Goal: Transaction & Acquisition: Purchase product/service

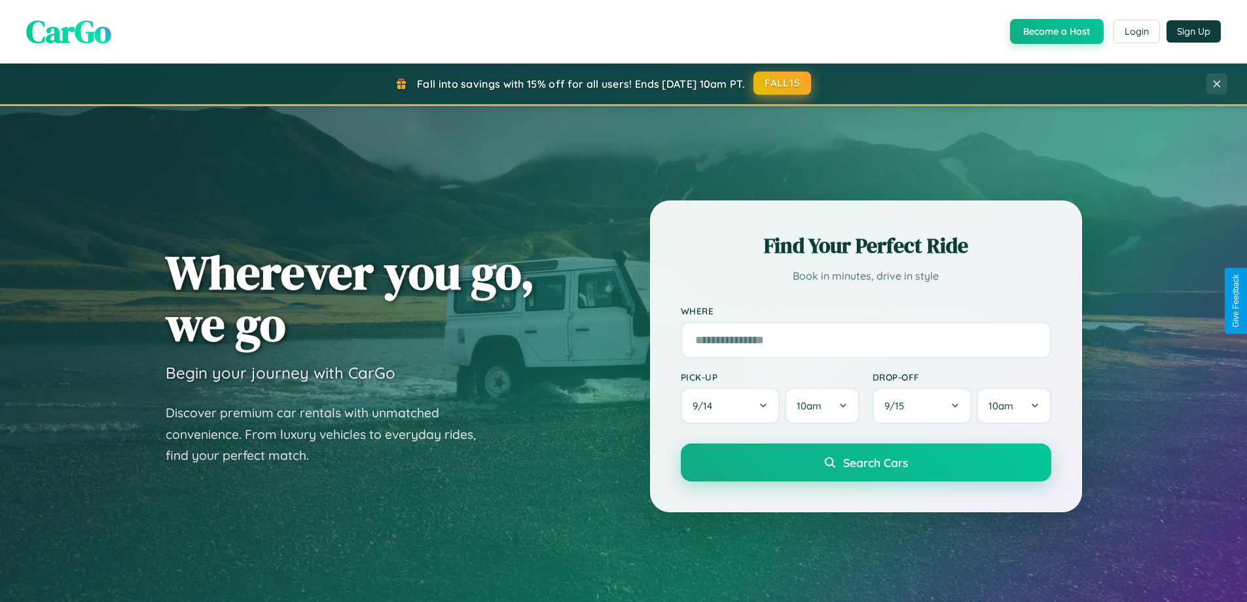
click at [783, 83] on button "FALL15" at bounding box center [783, 83] width 58 height 24
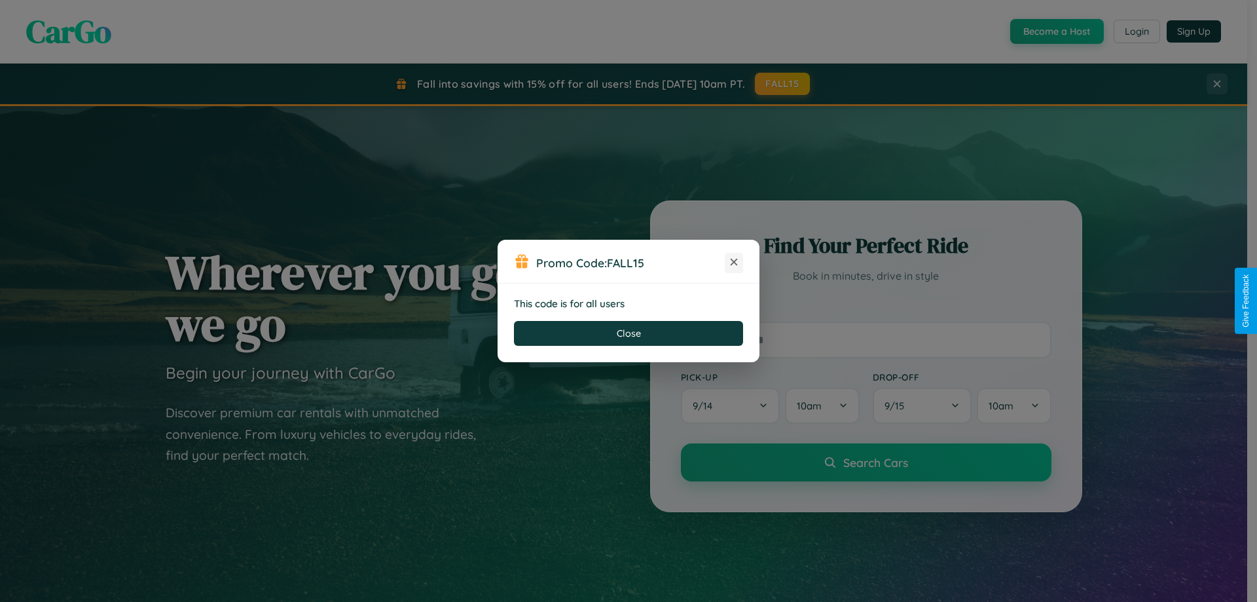
click at [734, 263] on icon at bounding box center [734, 261] width 13 height 13
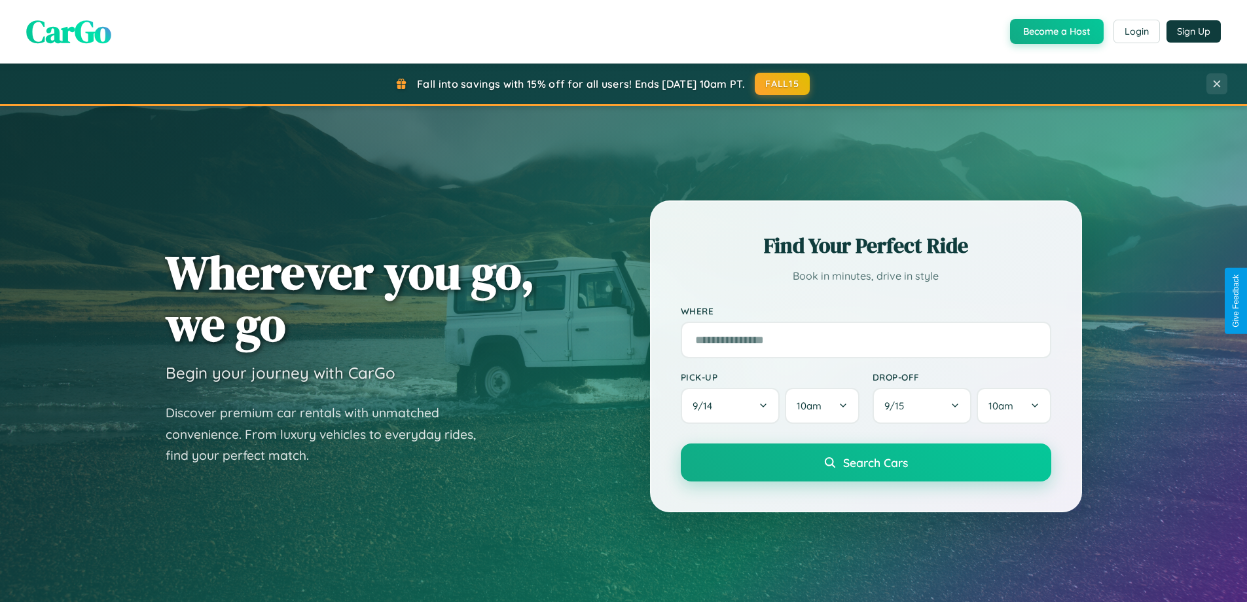
scroll to position [1, 0]
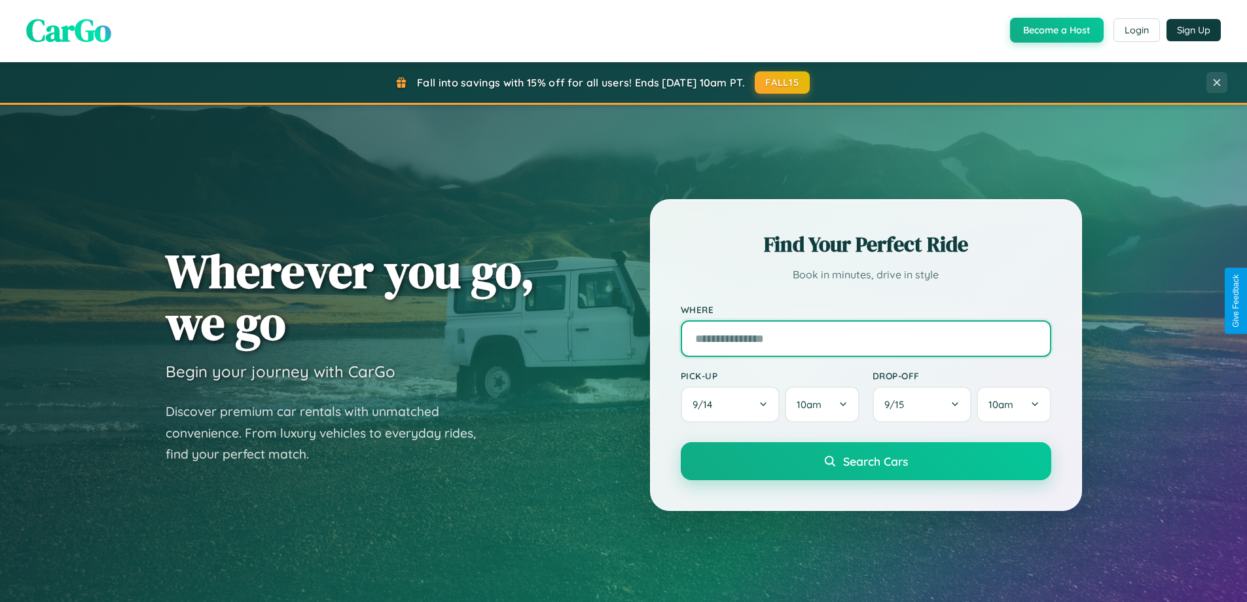
click at [866, 320] on input "text" at bounding box center [866, 338] width 371 height 37
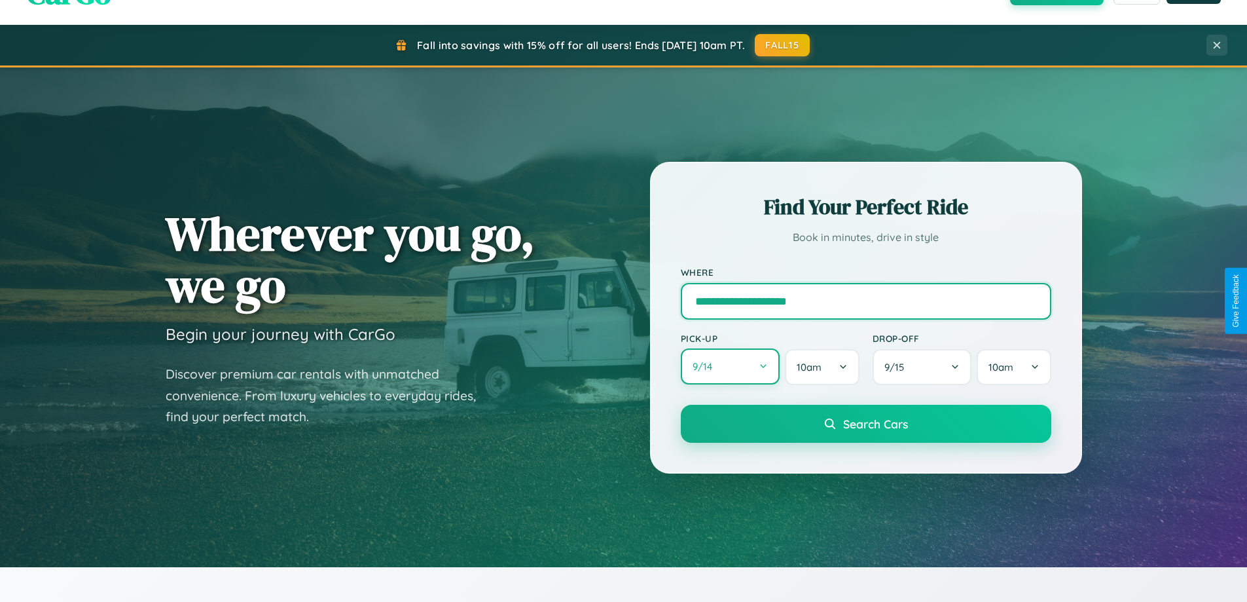
type input "**********"
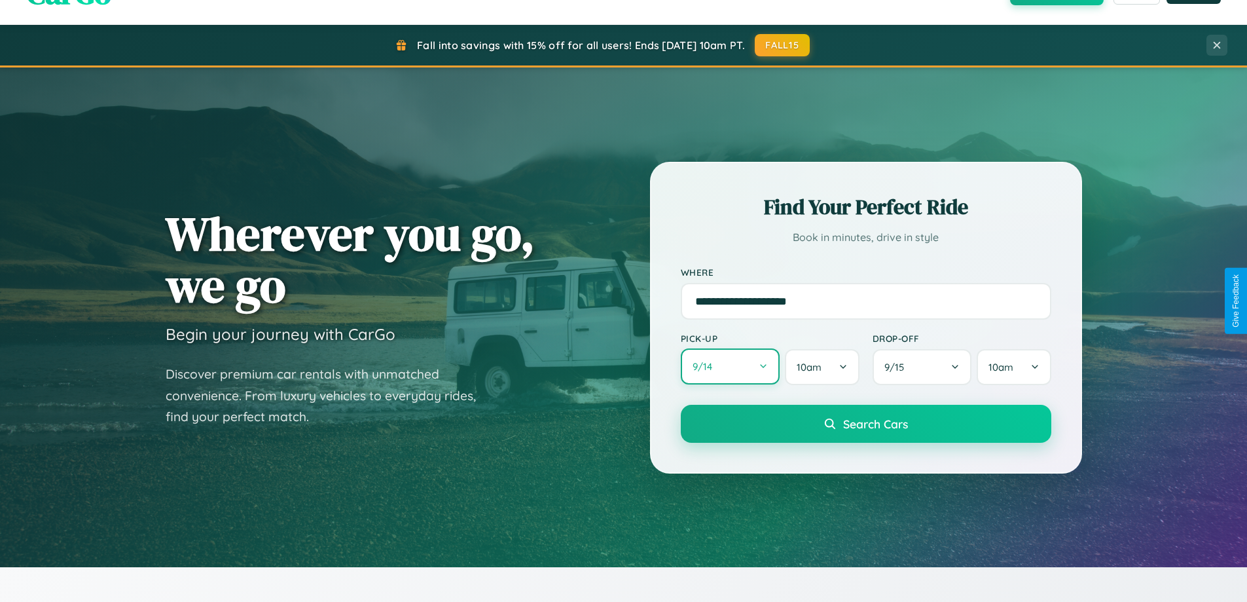
click at [730, 367] on button "9 / 14" at bounding box center [731, 366] width 100 height 36
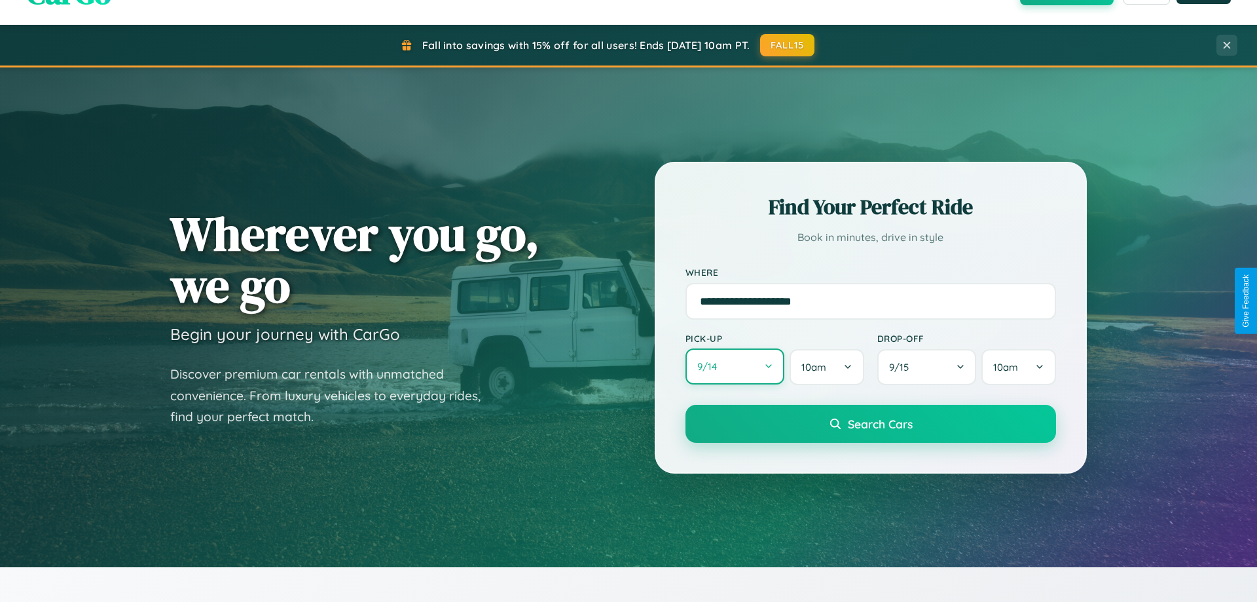
select select "*"
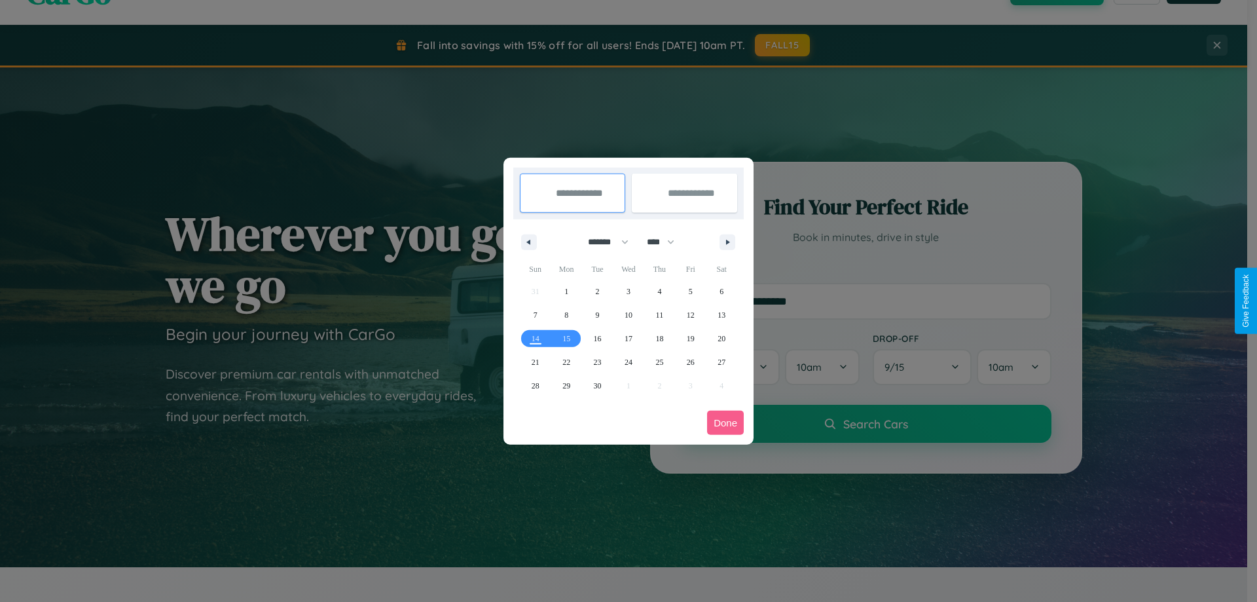
drag, startPoint x: 602, startPoint y: 242, endPoint x: 629, endPoint y: 263, distance: 33.5
click at [602, 242] on select "******* ******** ***** ***** *** **** **** ****** ********* ******* ******** **…" at bounding box center [606, 242] width 56 height 22
drag, startPoint x: 667, startPoint y: 242, endPoint x: 629, endPoint y: 263, distance: 43.4
click at [667, 242] on select "**** **** **** **** **** **** **** **** **** **** **** **** **** **** **** ****…" at bounding box center [659, 242] width 39 height 22
select select "****"
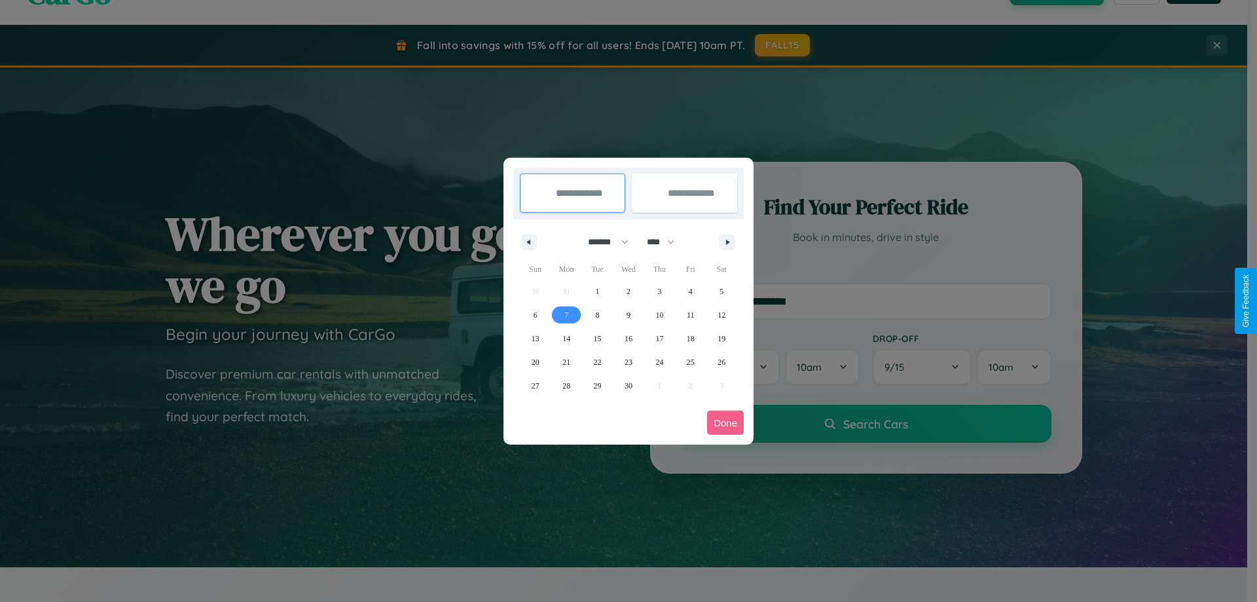
click at [566, 314] on span "7" at bounding box center [566, 315] width 4 height 24
type input "**********"
click at [659, 338] on span "17" at bounding box center [659, 339] width 8 height 24
type input "**********"
click at [726, 422] on button "Done" at bounding box center [725, 423] width 37 height 24
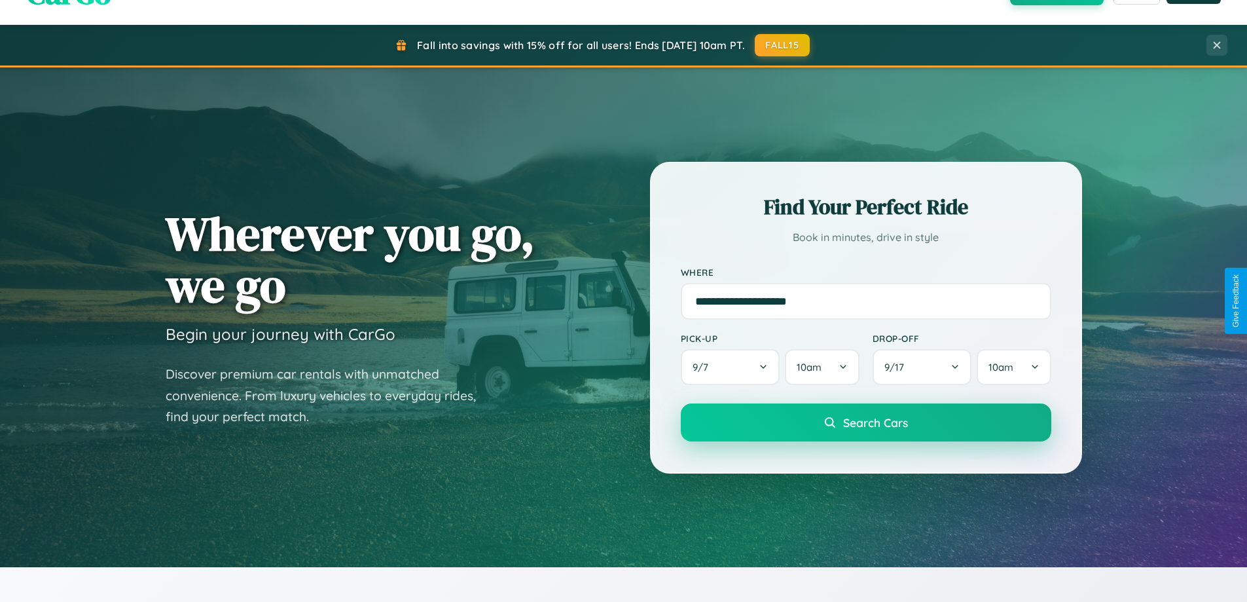
click at [866, 422] on span "Search Cars" at bounding box center [875, 422] width 65 height 14
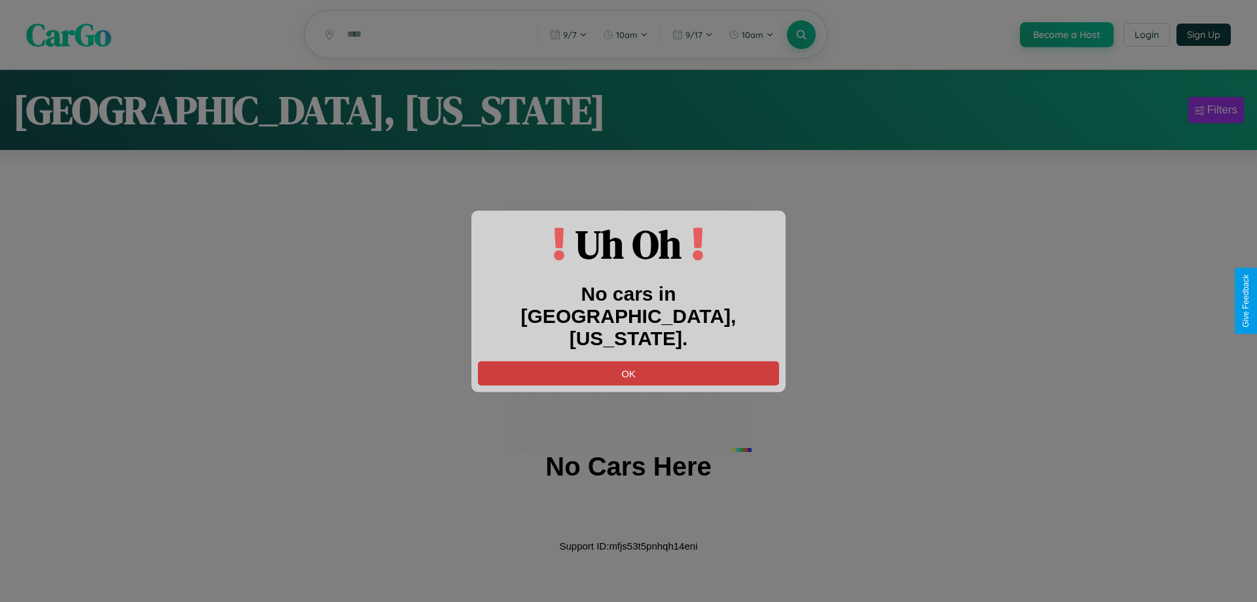
click at [629, 361] on button "OK" at bounding box center [628, 373] width 301 height 24
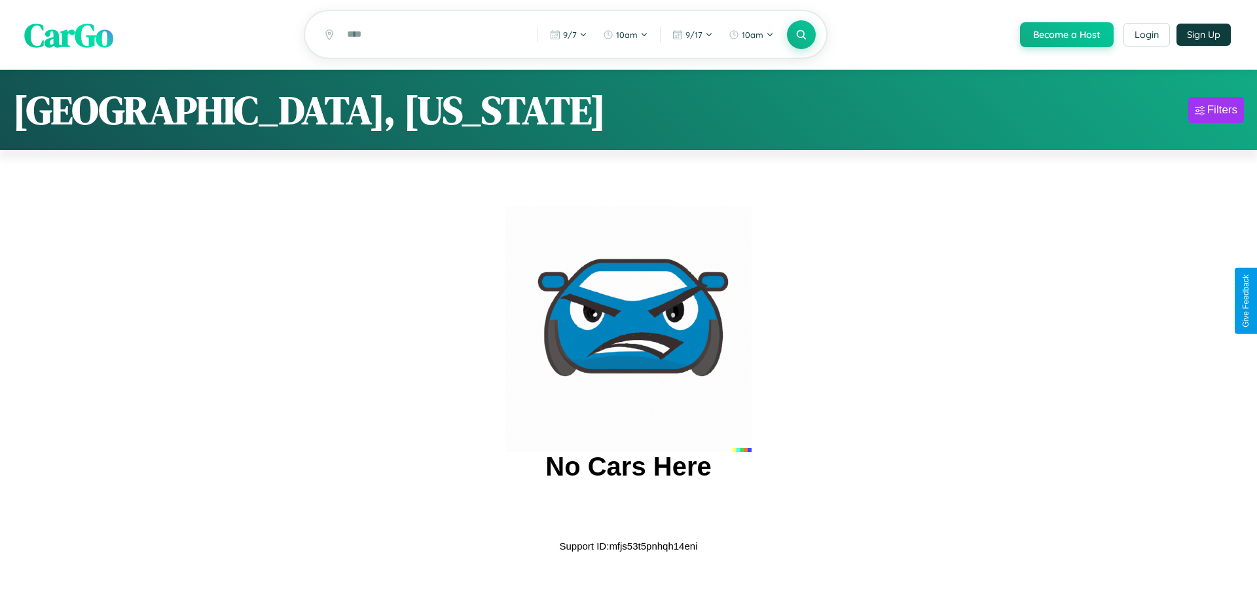
click at [69, 35] on span "CarGo" at bounding box center [68, 34] width 89 height 45
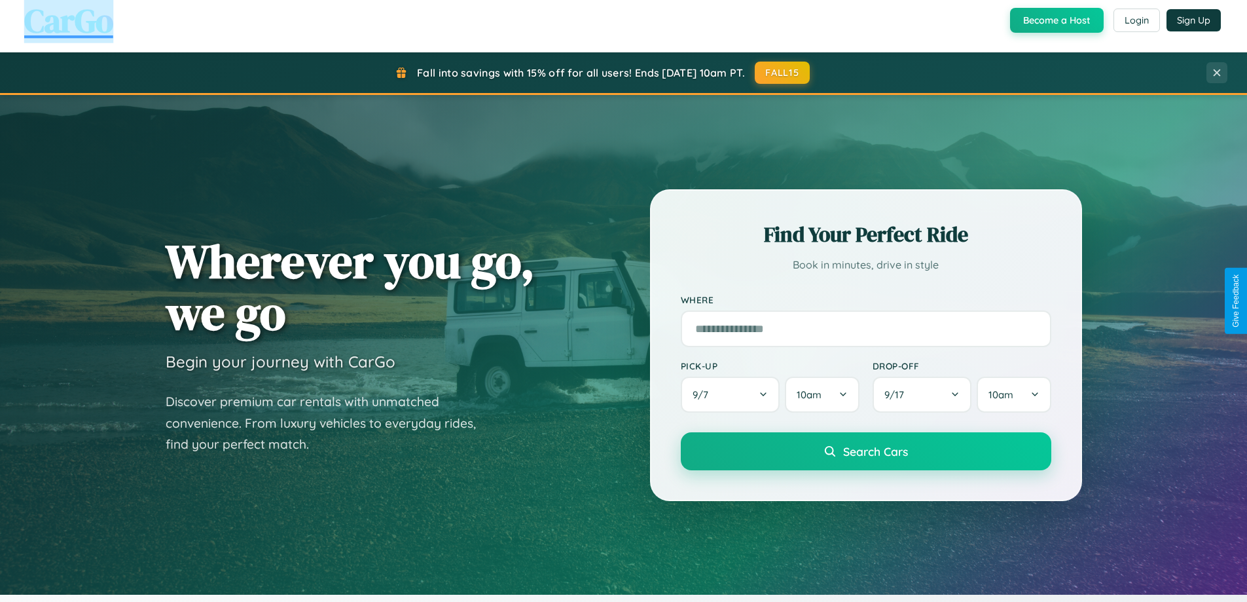
scroll to position [2520, 0]
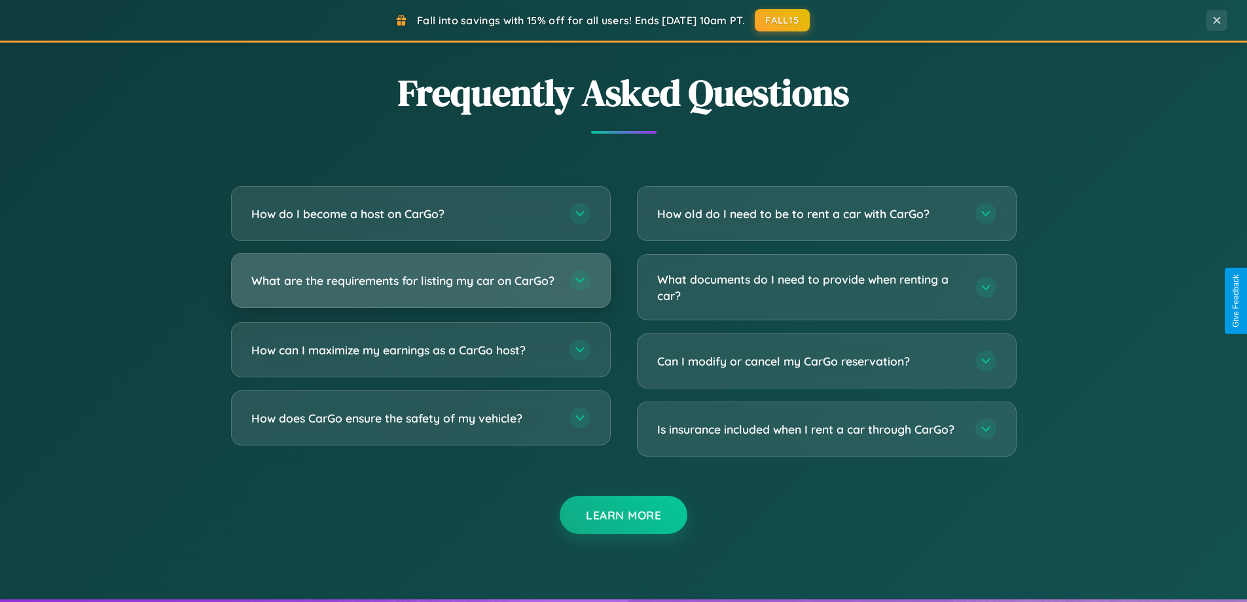
click at [420, 287] on h3 "What are the requirements for listing my car on CarGo?" at bounding box center [403, 280] width 305 height 16
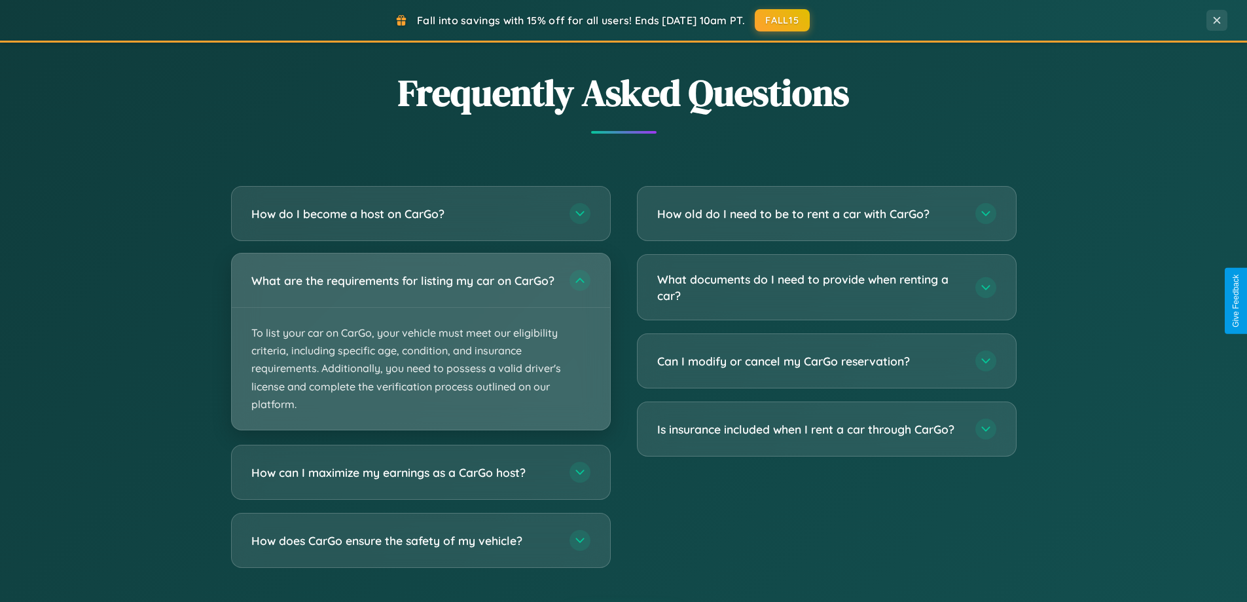
scroll to position [0, 0]
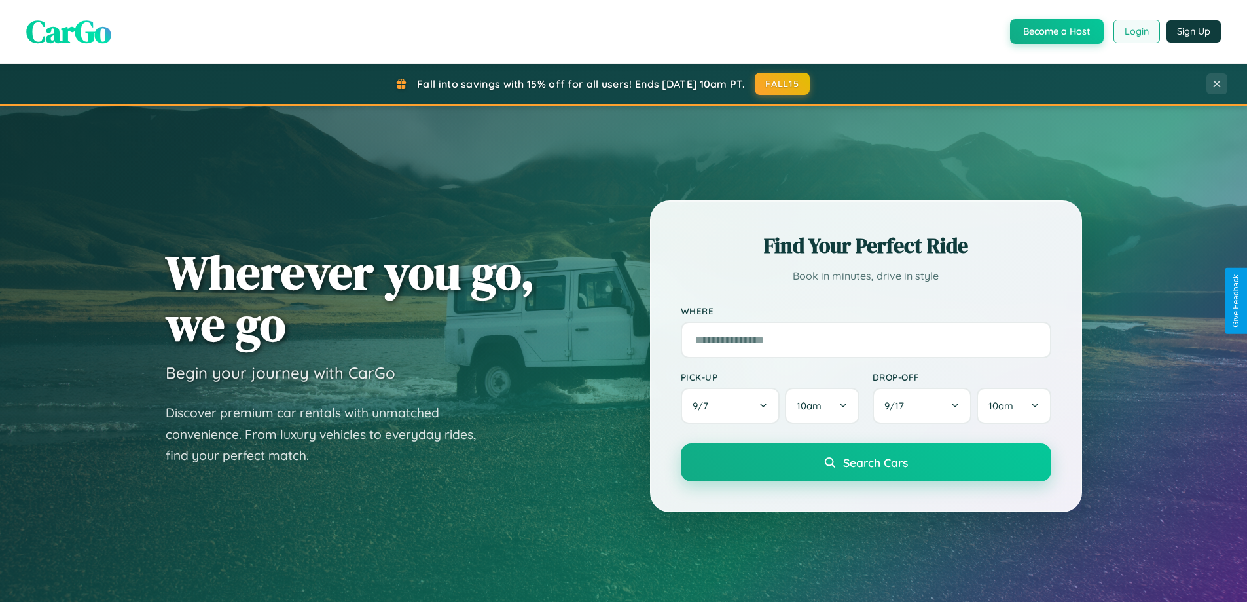
click at [1136, 31] on button "Login" at bounding box center [1137, 32] width 46 height 24
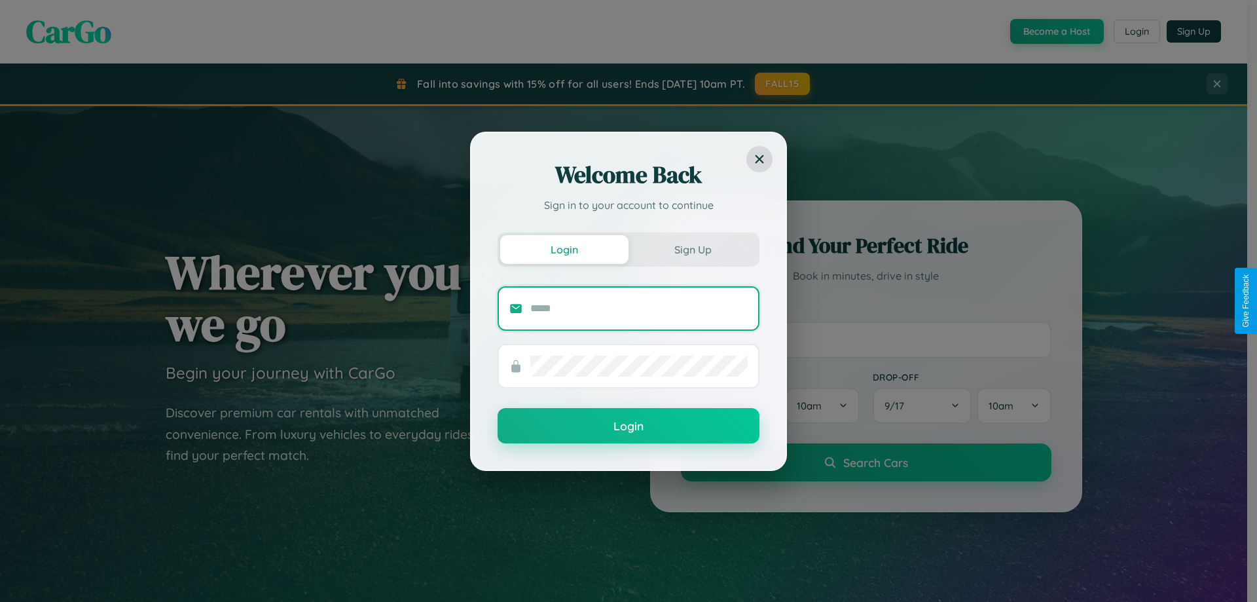
click at [639, 308] on input "text" at bounding box center [638, 308] width 217 height 21
type input "**********"
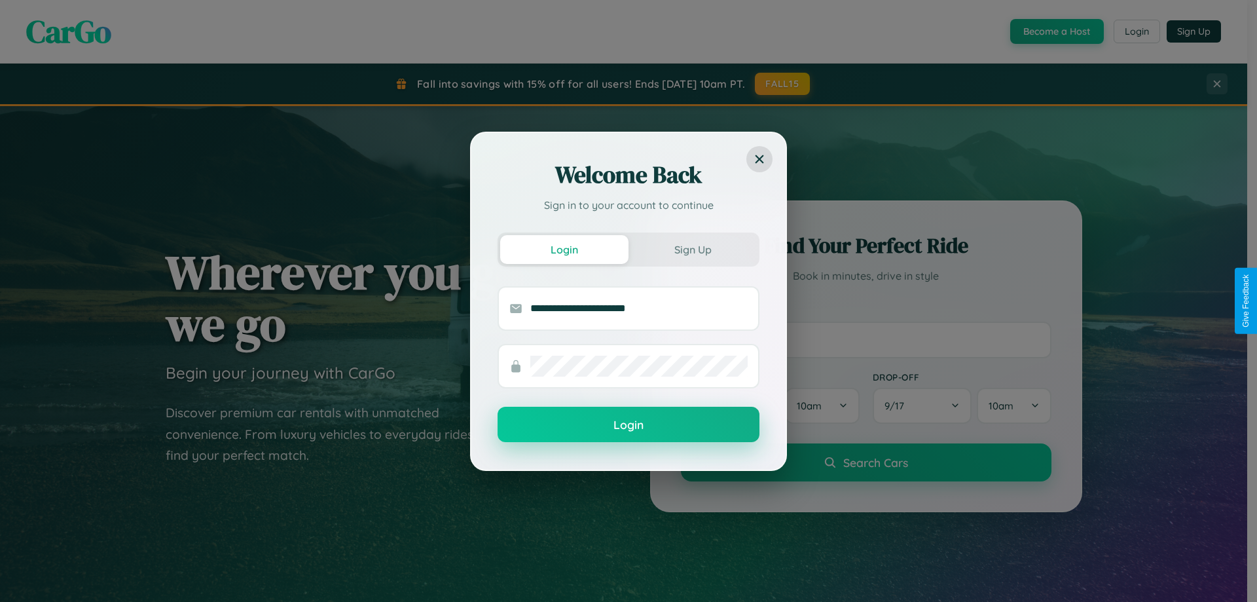
click at [629, 425] on button "Login" at bounding box center [629, 424] width 262 height 35
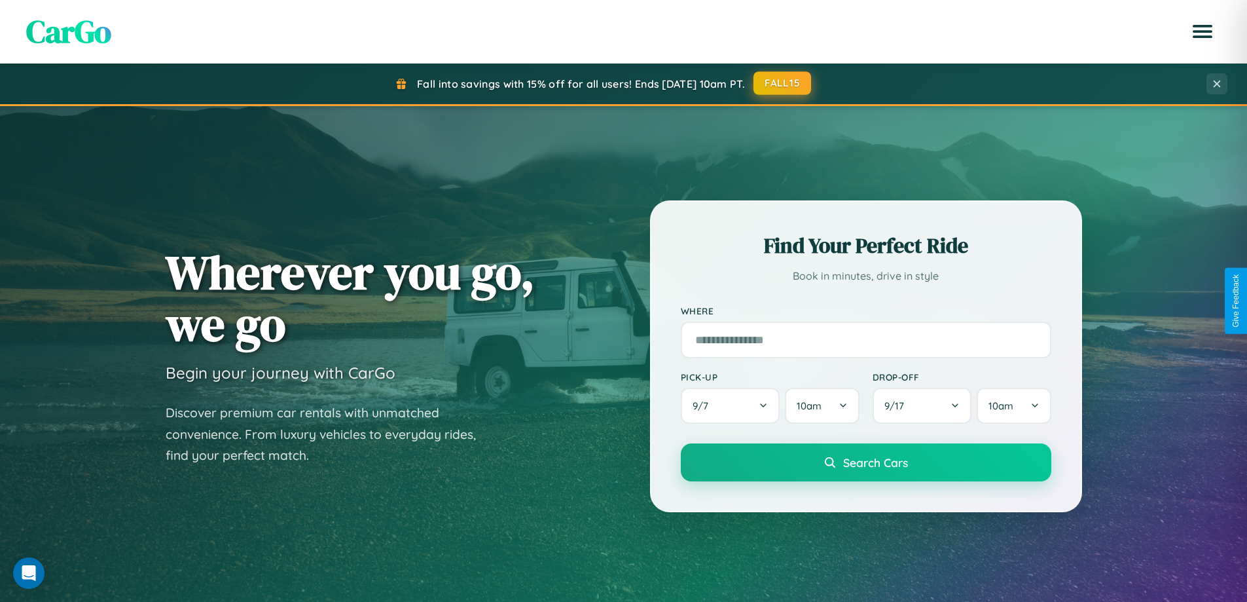
click at [783, 83] on button "FALL15" at bounding box center [783, 83] width 58 height 24
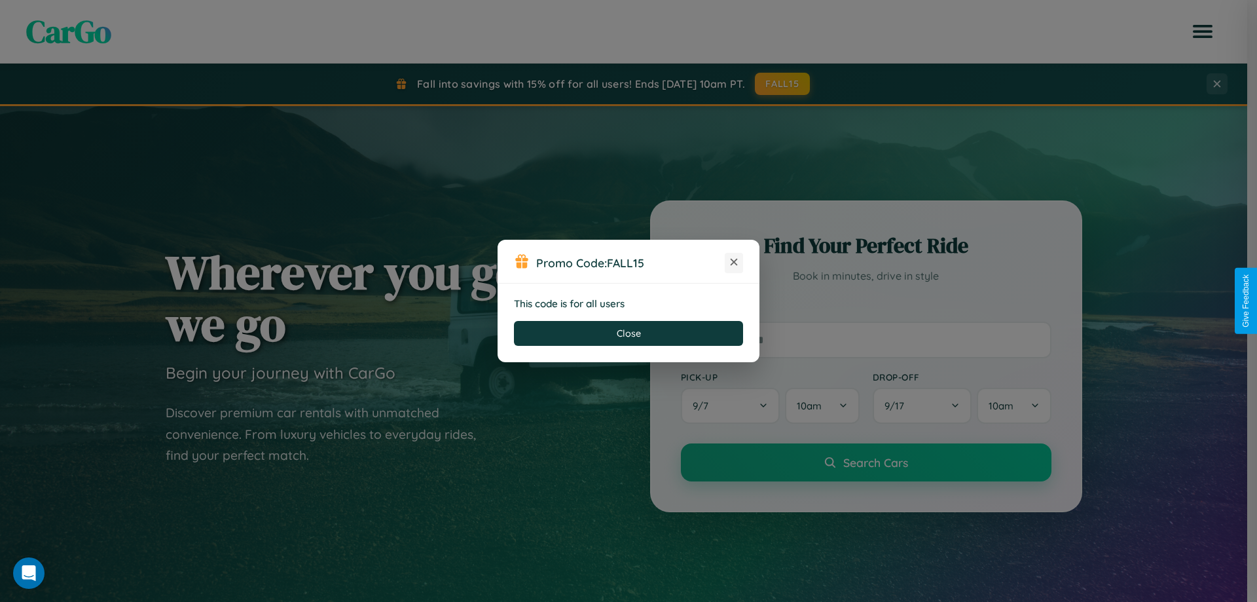
click at [734, 263] on icon at bounding box center [734, 261] width 13 height 13
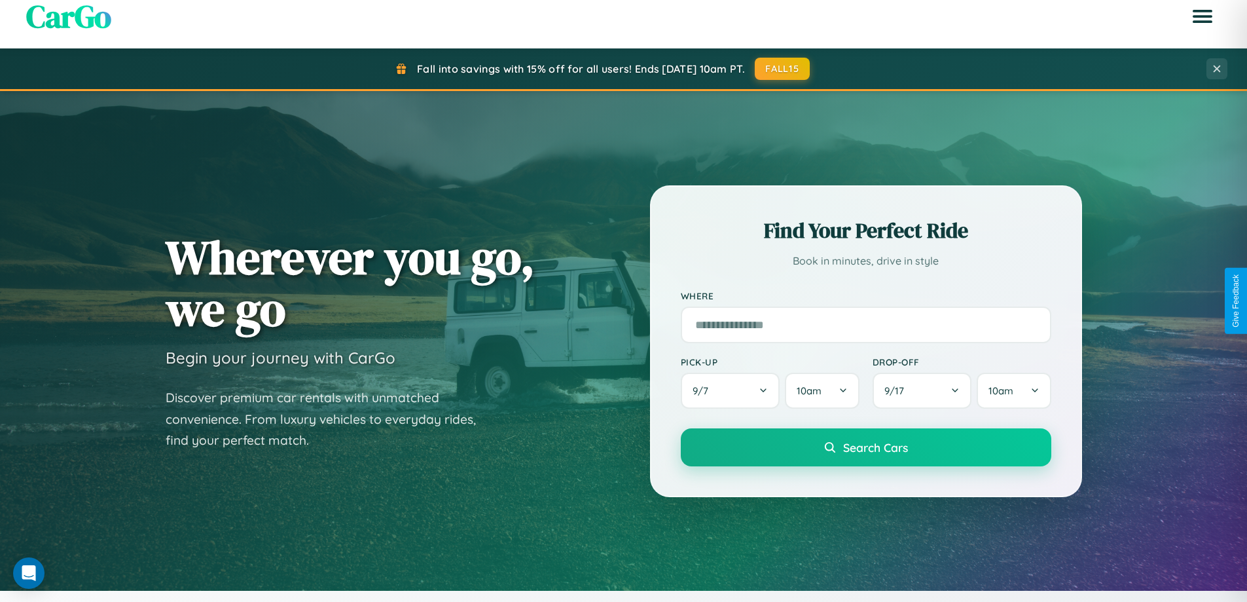
scroll to position [1534, 0]
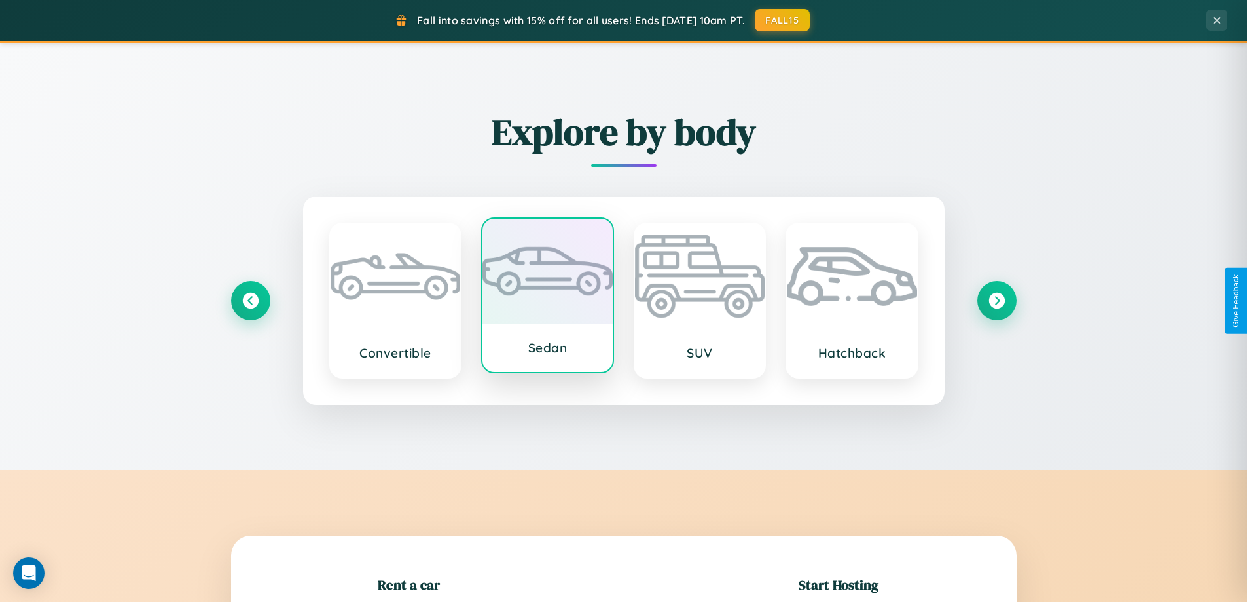
click at [547, 300] on div at bounding box center [548, 271] width 130 height 105
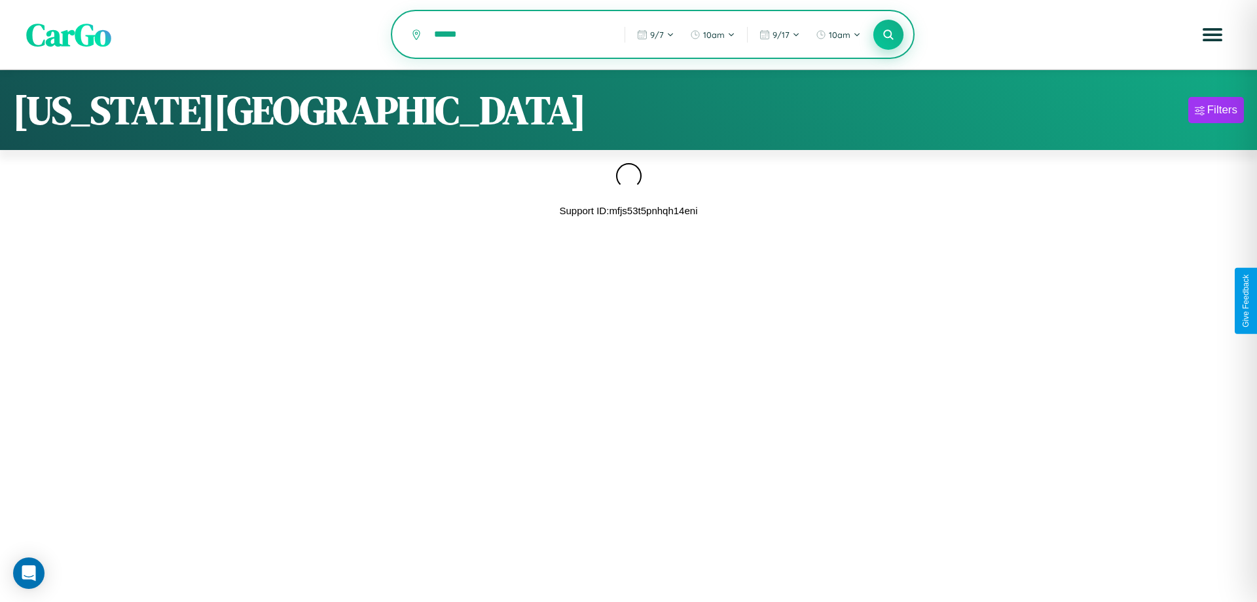
type input "******"
click at [889, 35] on icon at bounding box center [888, 34] width 12 height 12
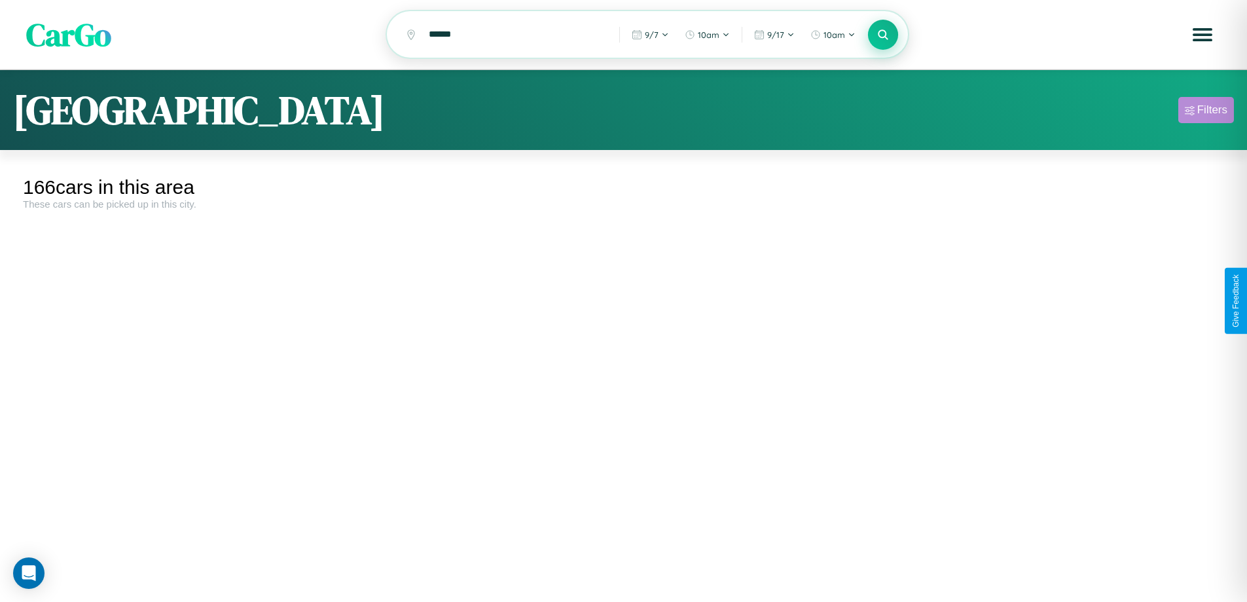
click at [1206, 112] on div "Filters" at bounding box center [1213, 109] width 30 height 13
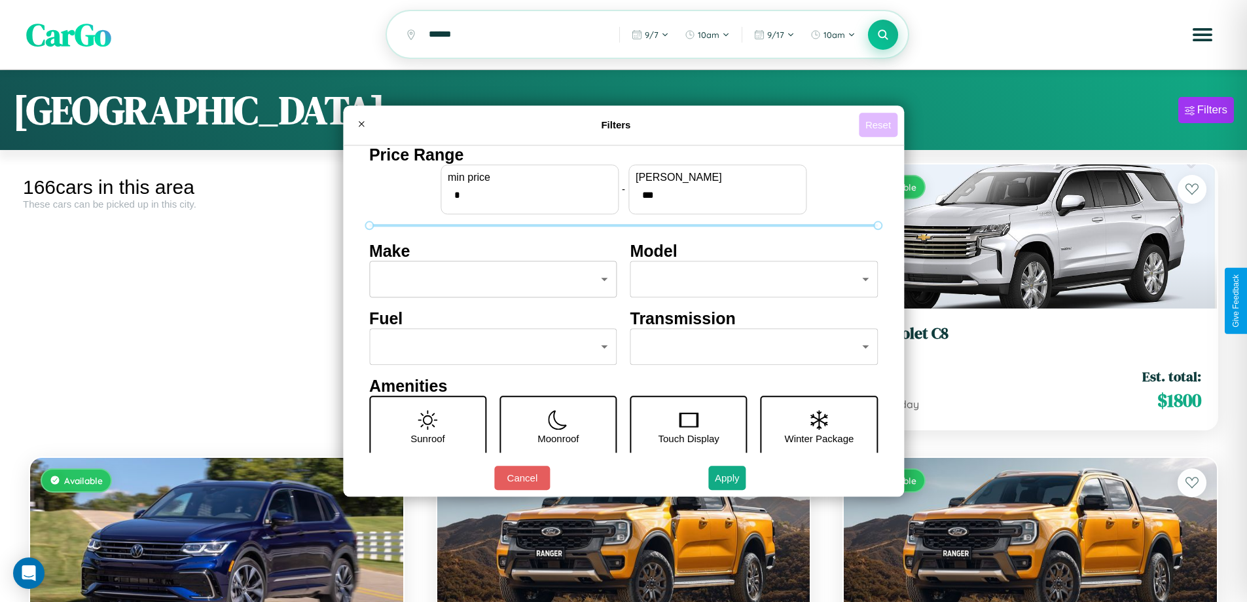
click at [880, 124] on button "Reset" at bounding box center [878, 125] width 39 height 24
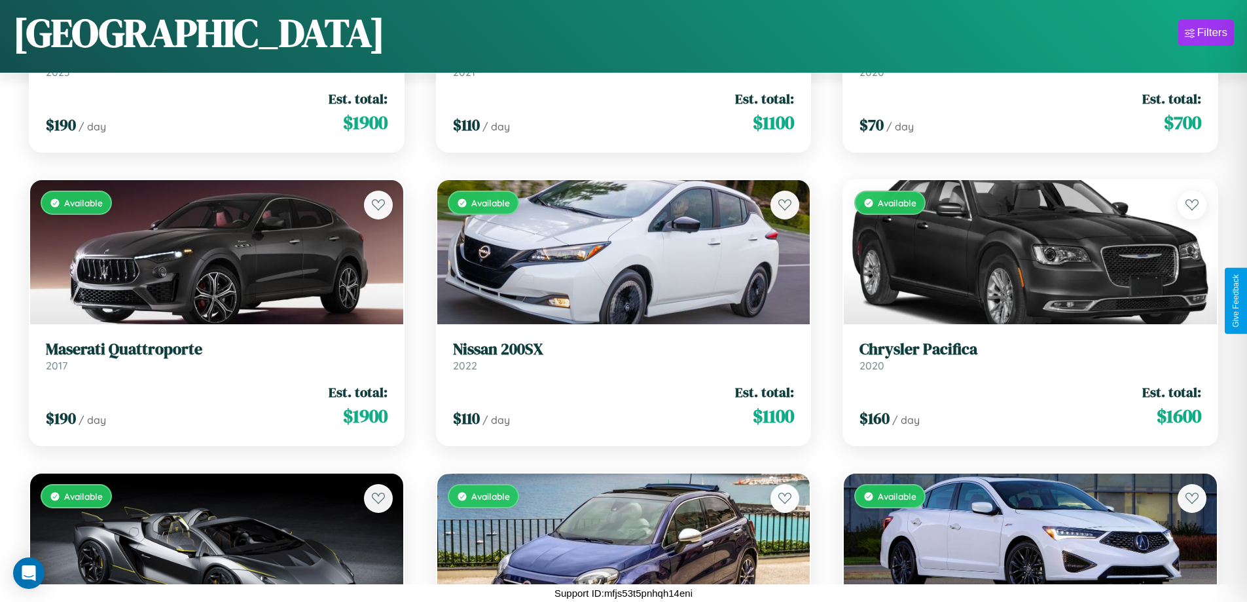
scroll to position [6635, 0]
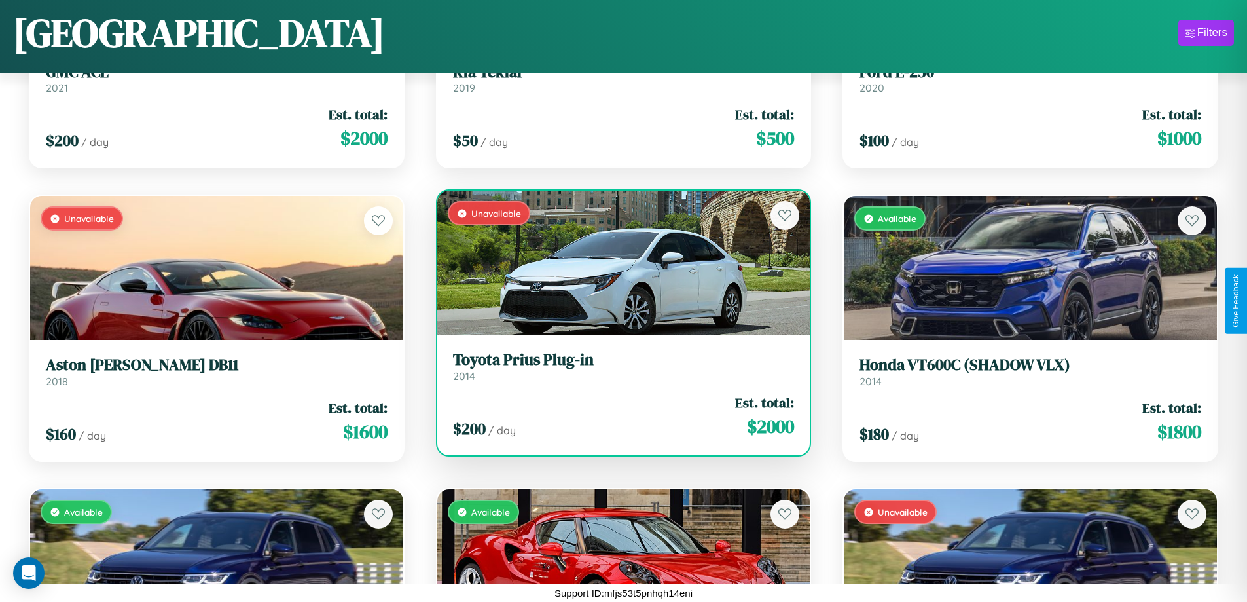
click at [618, 268] on div "Unavailable" at bounding box center [623, 263] width 373 height 144
click at [618, 263] on div "Unavailable" at bounding box center [623, 263] width 373 height 144
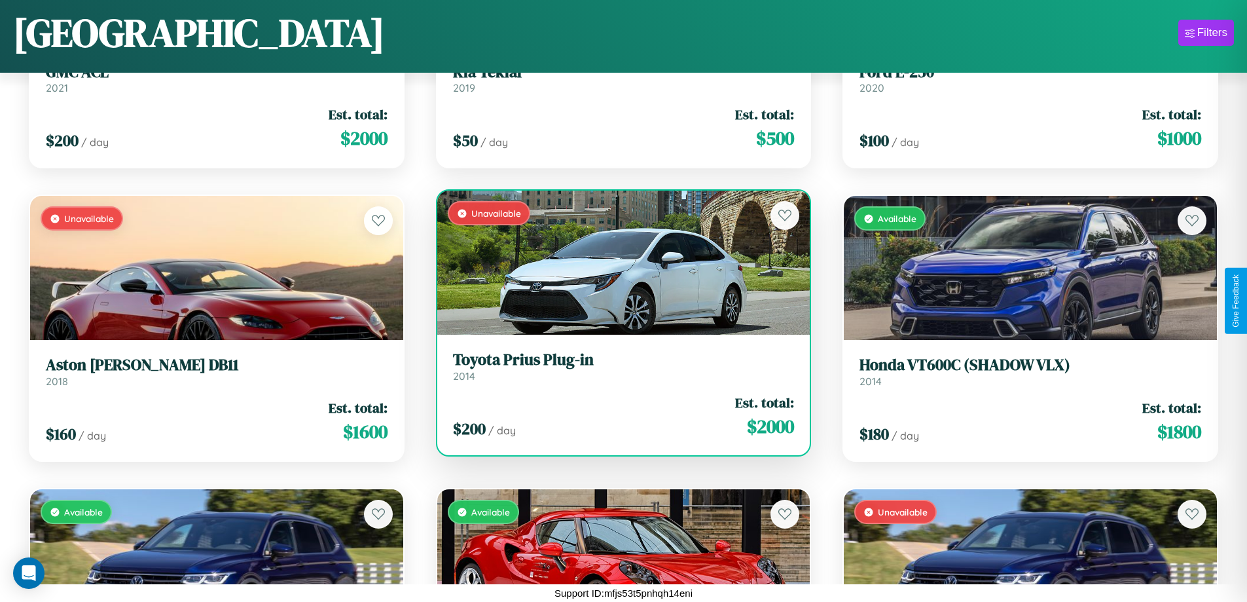
click at [618, 263] on div "Unavailable" at bounding box center [623, 263] width 373 height 144
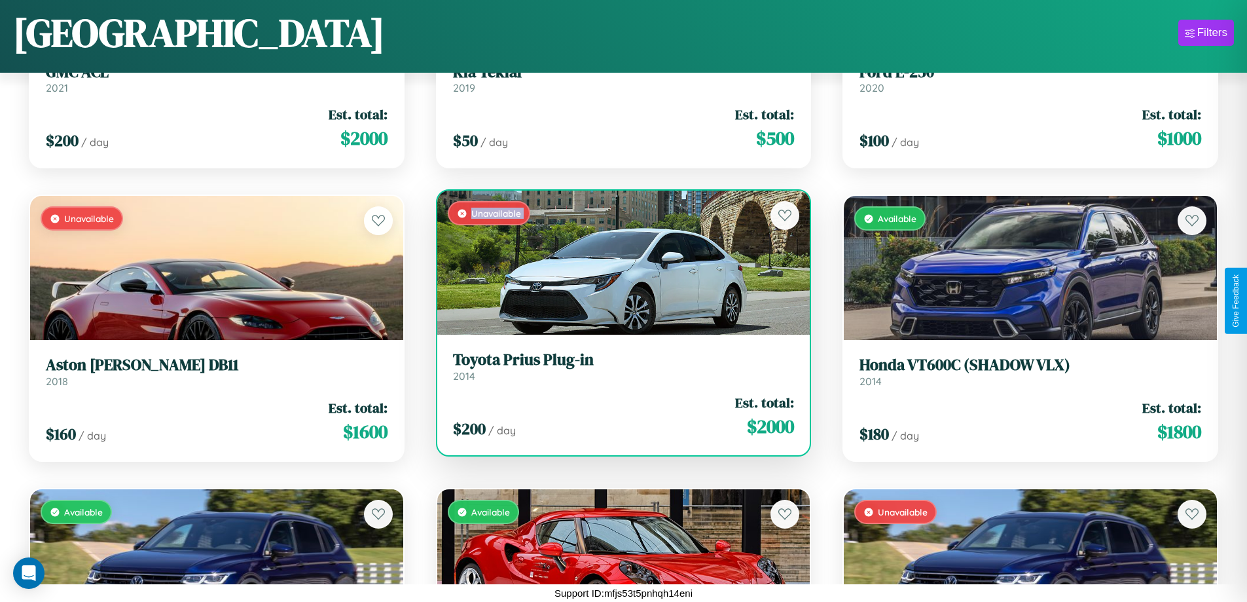
click at [618, 263] on div "Unavailable" at bounding box center [623, 263] width 373 height 144
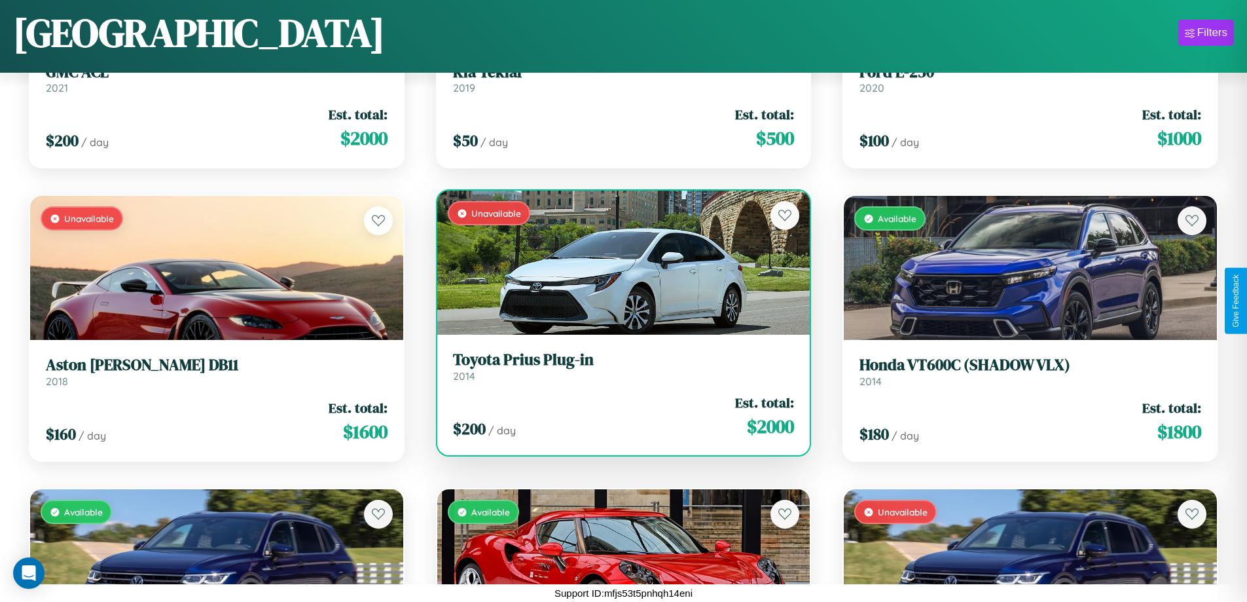
click at [618, 263] on div "Unavailable" at bounding box center [623, 263] width 373 height 144
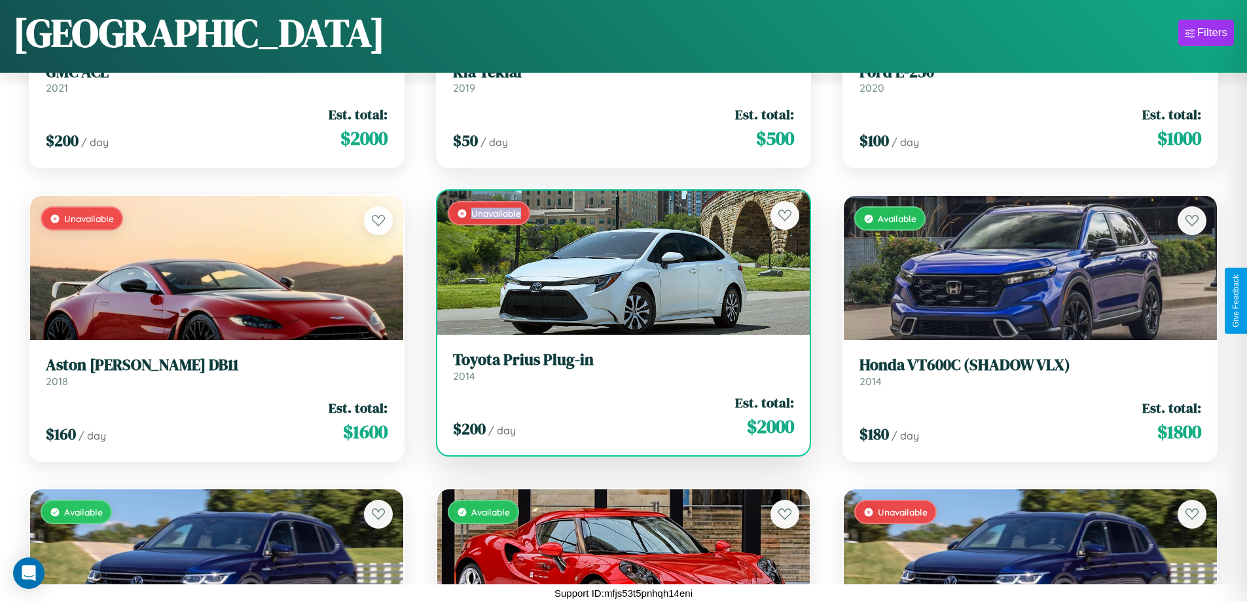
click at [618, 263] on div "Unavailable" at bounding box center [623, 263] width 373 height 144
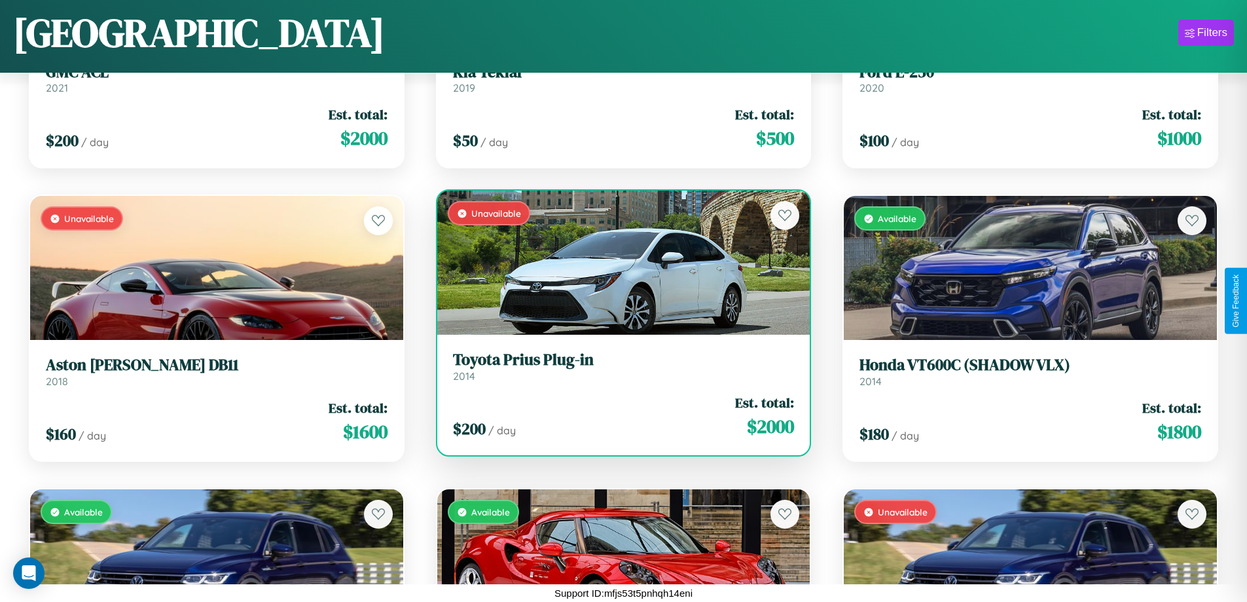
click at [618, 366] on h3 "Toyota Prius Plug-in" at bounding box center [624, 359] width 342 height 19
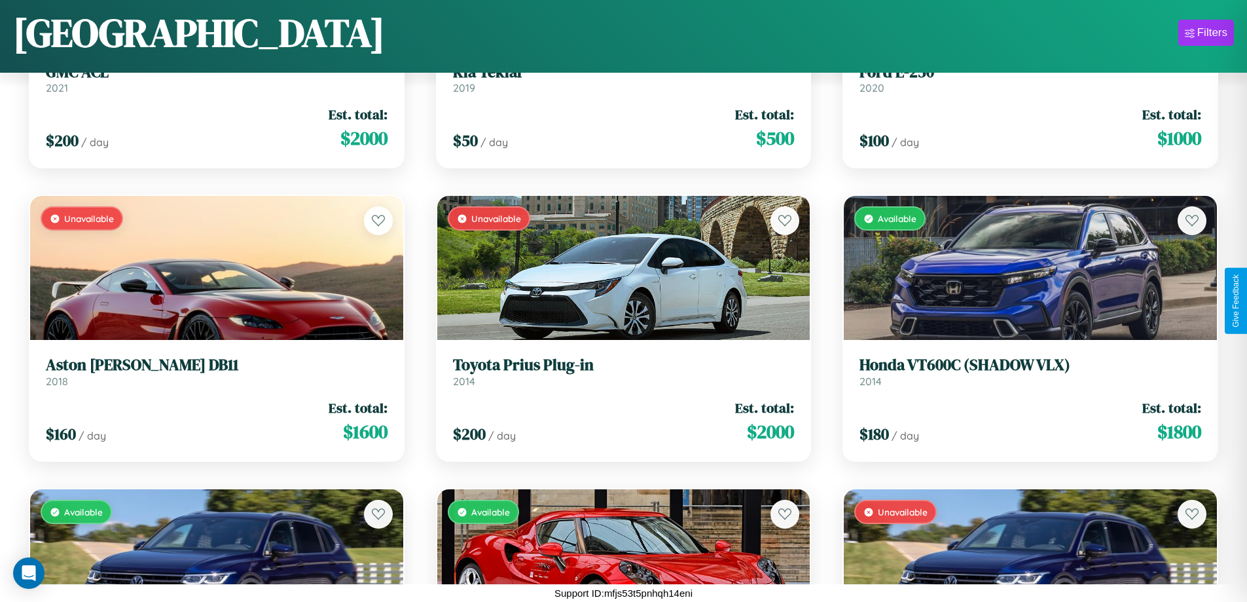
scroll to position [62, 0]
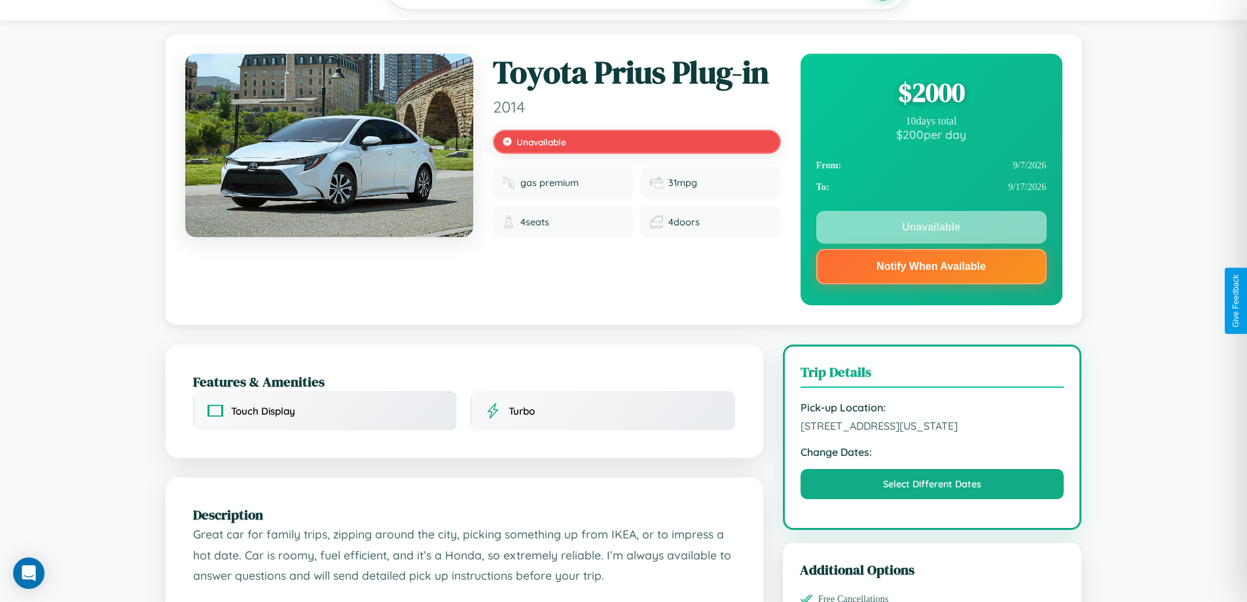
scroll to position [380, 0]
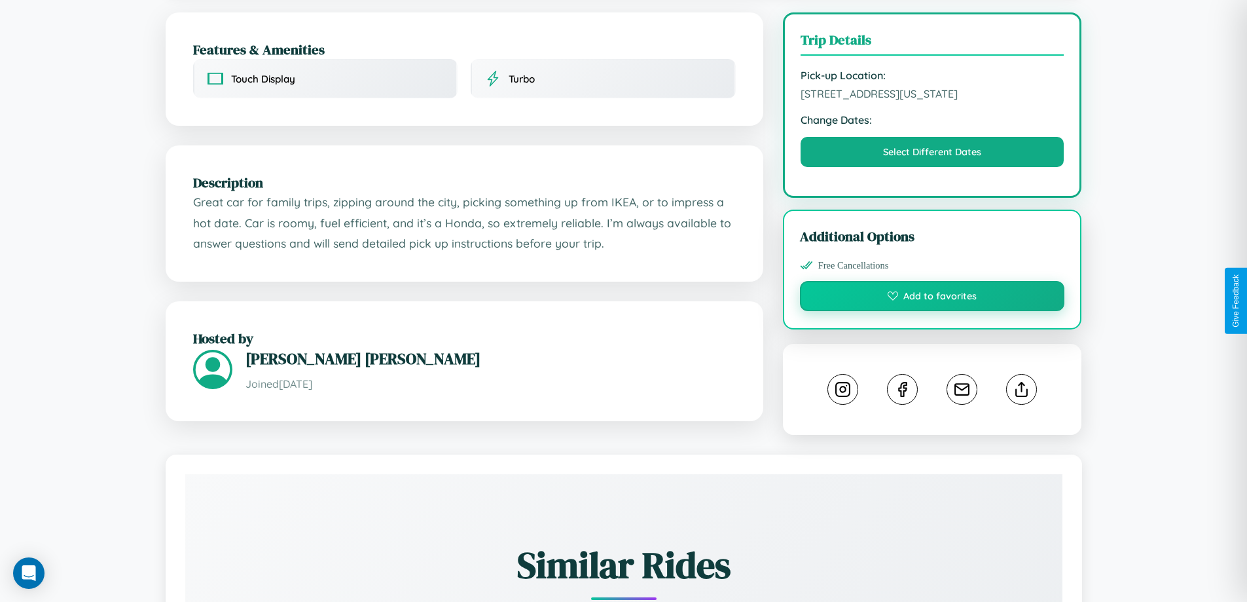
click at [932, 299] on button "Add to favorites" at bounding box center [932, 296] width 265 height 30
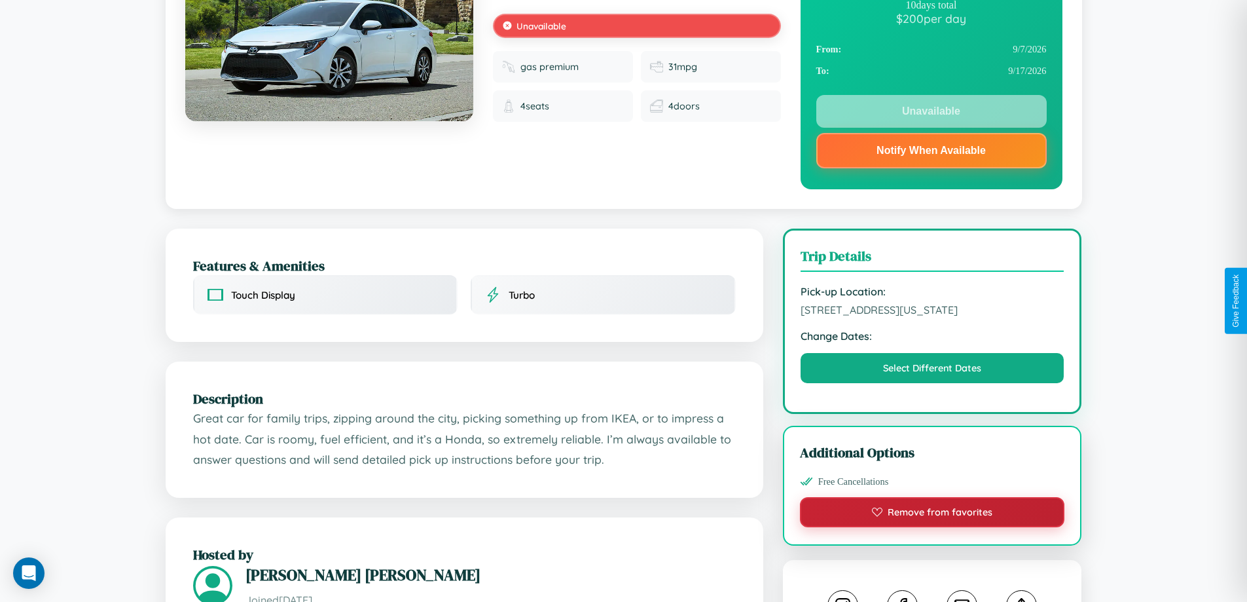
scroll to position [0, 0]
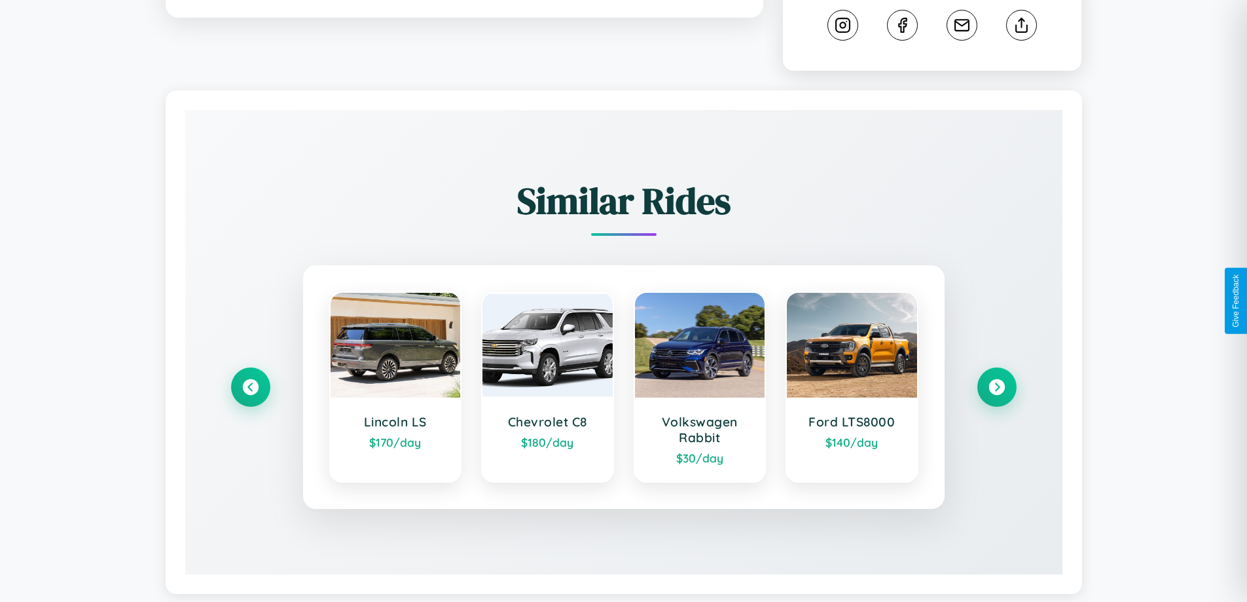
scroll to position [729, 0]
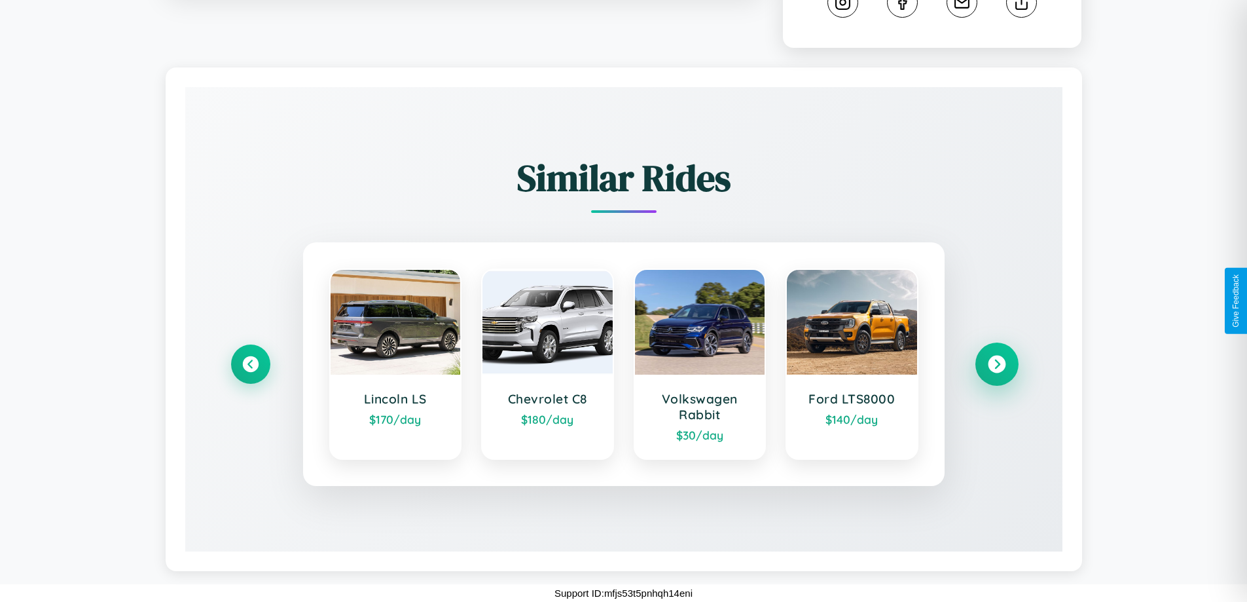
click at [997, 364] on icon at bounding box center [997, 365] width 18 height 18
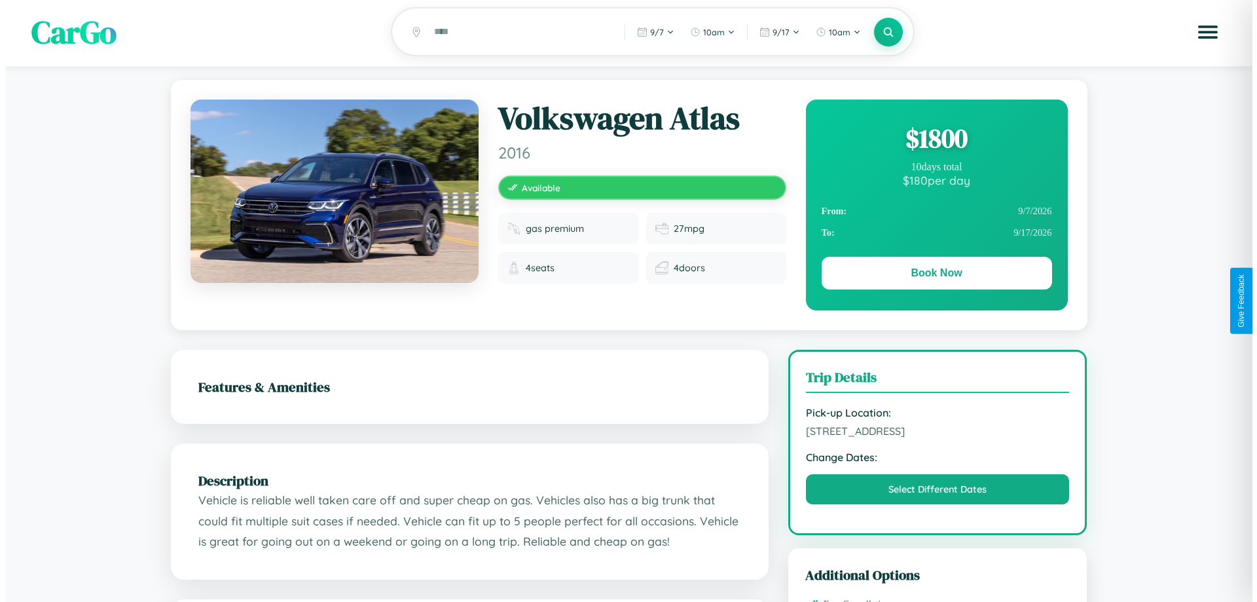
scroll to position [0, 0]
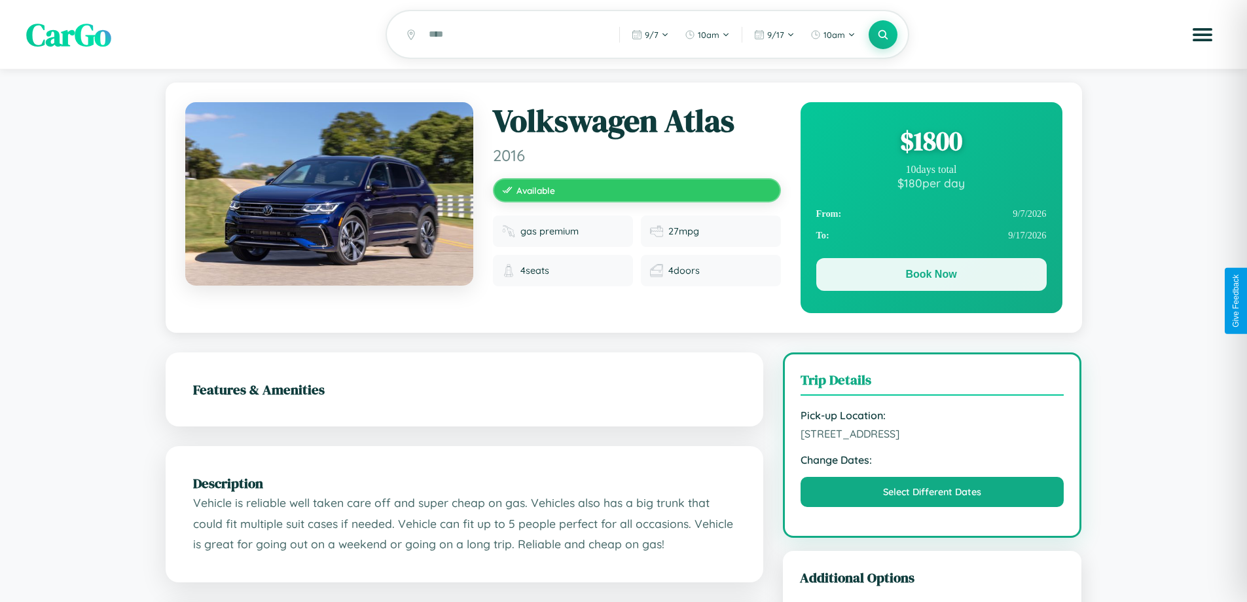
click at [931, 276] on button "Book Now" at bounding box center [932, 274] width 231 height 33
